Goal: Task Accomplishment & Management: Complete application form

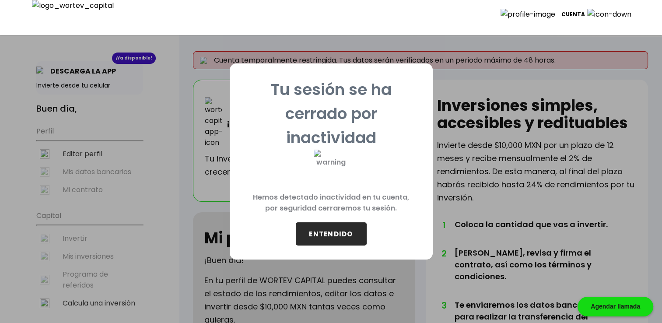
click at [315, 242] on button "ENTENDIDO" at bounding box center [331, 233] width 71 height 23
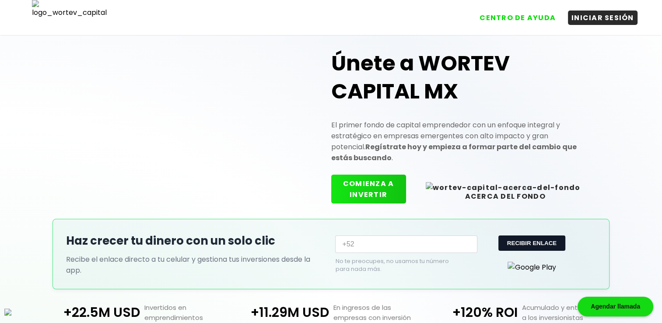
click at [406, 187] on button "COMIENZA A INVERTIR" at bounding box center [368, 189] width 75 height 29
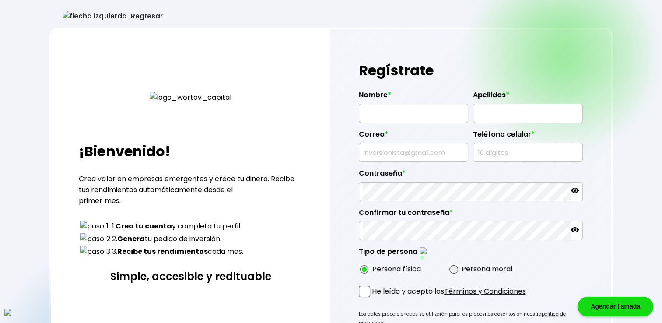
type input "[PERSON_NAME]"
type input "[EMAIL_ADDRESS][DOMAIN_NAME]"
type input "7733023623"
radio input "true"
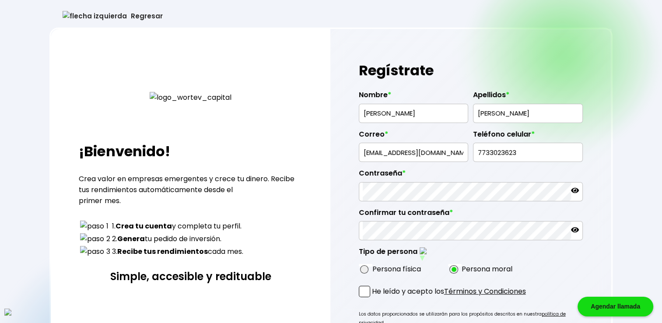
radio input "true"
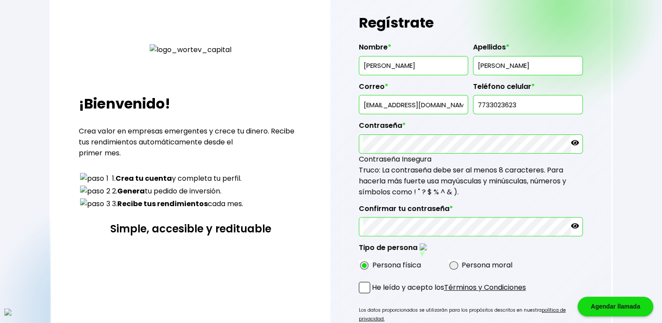
scroll to position [73, 0]
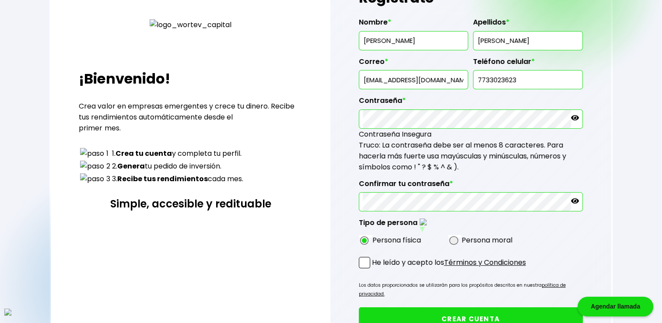
click at [364, 260] on span at bounding box center [364, 262] width 11 height 11
click at [374, 269] on input "He leído y acepto los Términos y Condiciones" at bounding box center [374, 269] width 0 height 0
click at [605, 182] on div "Regístrate Nombre * [PERSON_NAME] Apellidos * [PERSON_NAME] Correo * [EMAIL_ADD…" at bounding box center [470, 174] width 281 height 436
click at [468, 307] on button "CREAR CUENTA" at bounding box center [471, 318] width 224 height 23
